Goal: Check status: Check status

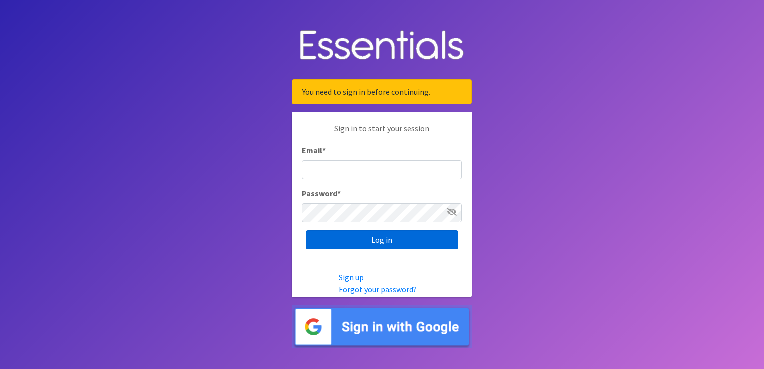
type input "[EMAIL_ADDRESS][DOMAIN_NAME]"
click at [427, 237] on input "Log in" at bounding box center [382, 239] width 152 height 19
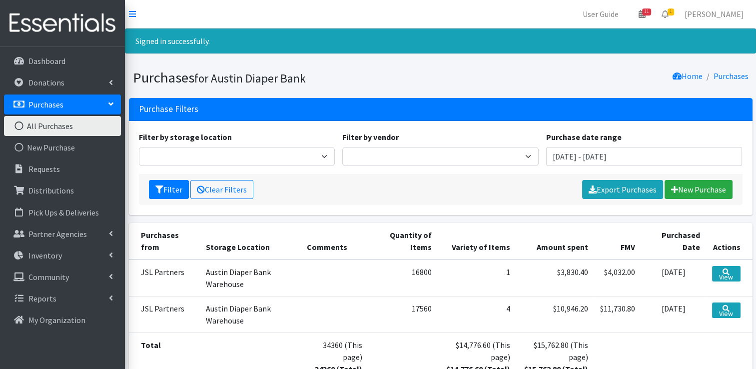
click at [75, 126] on link "All Purchases" at bounding box center [62, 126] width 117 height 20
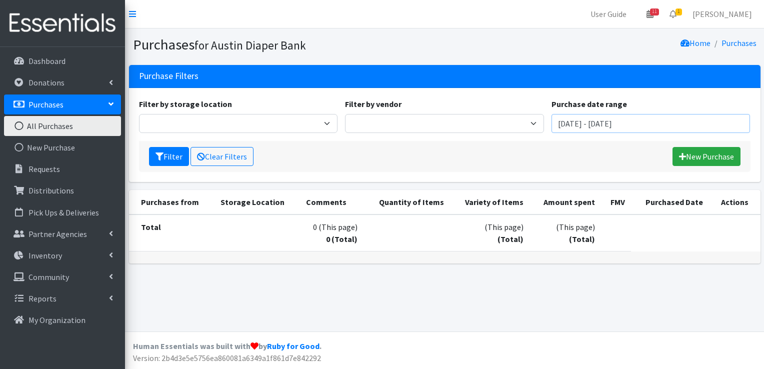
click at [592, 124] on input "[DATE] - [DATE]" at bounding box center [650, 123] width 199 height 19
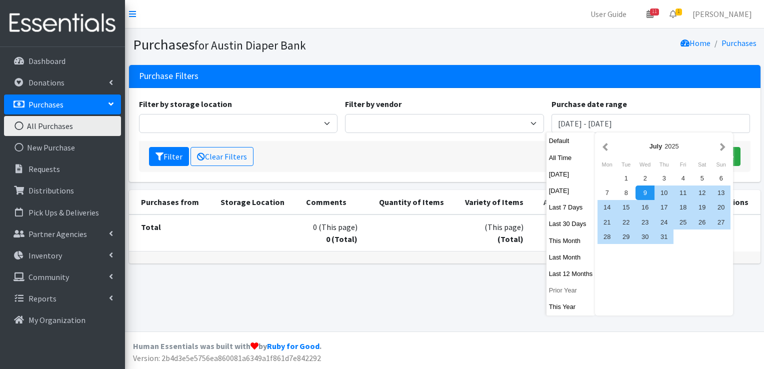
click at [564, 291] on button "Prior Year" at bounding box center [570, 290] width 49 height 14
type input "[DATE] - [DATE]"
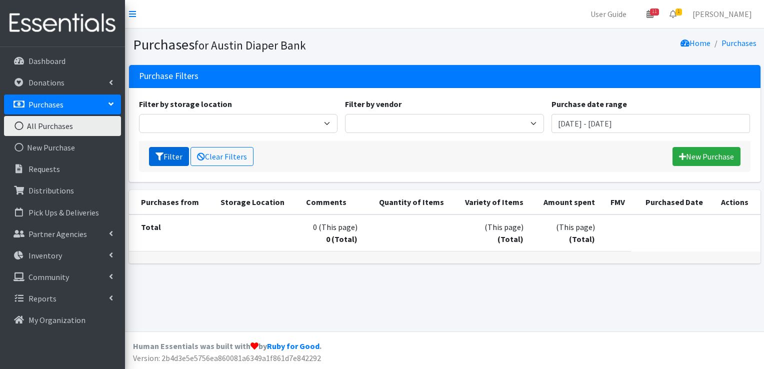
click at [174, 147] on button "Filter" at bounding box center [169, 156] width 40 height 19
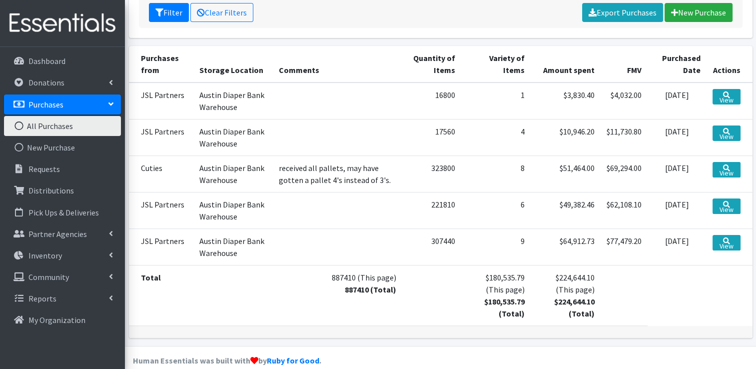
scroll to position [150, 0]
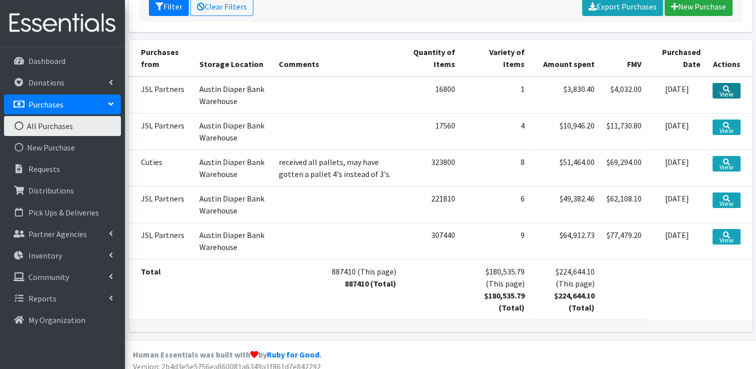
click at [734, 88] on link "View" at bounding box center [727, 90] width 28 height 15
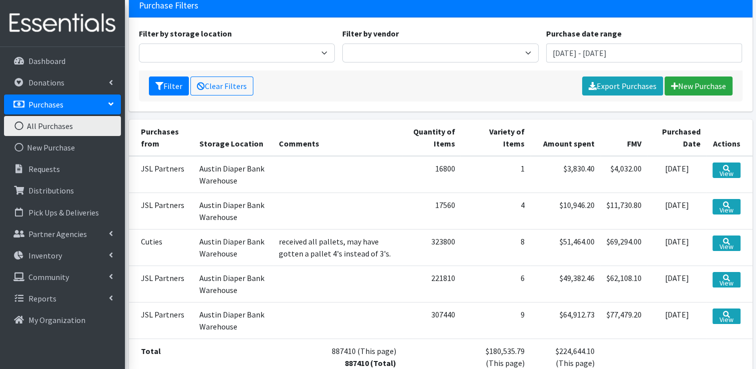
scroll to position [0, 0]
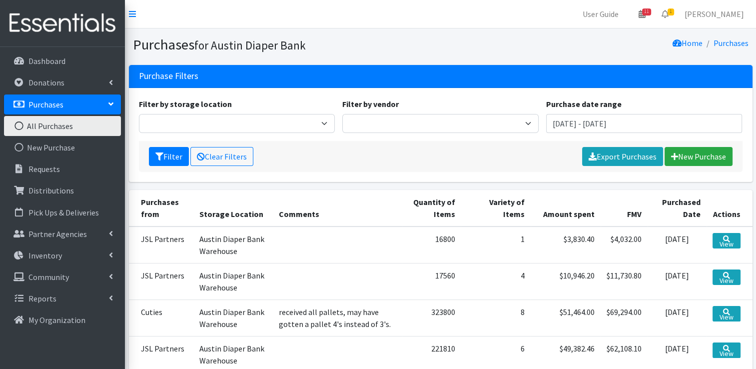
click at [163, 241] on td "JSL Partners" at bounding box center [161, 244] width 65 height 37
